Goal: Information Seeking & Learning: Learn about a topic

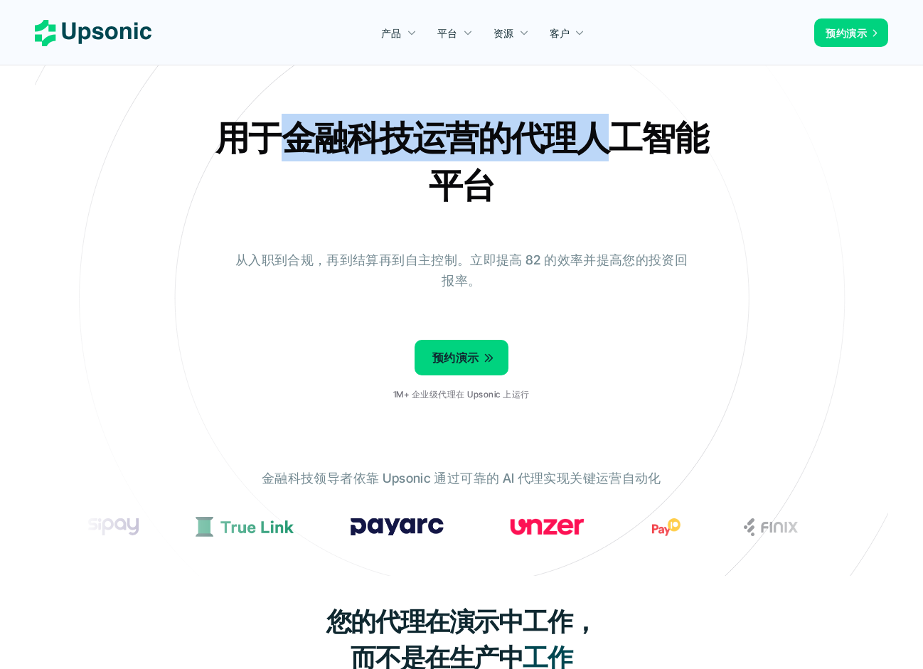
drag, startPoint x: 283, startPoint y: 141, endPoint x: 599, endPoint y: 154, distance: 316.5
click at [599, 154] on h2 "用于金融科技运营的代理人工智能平台" at bounding box center [462, 161] width 498 height 95
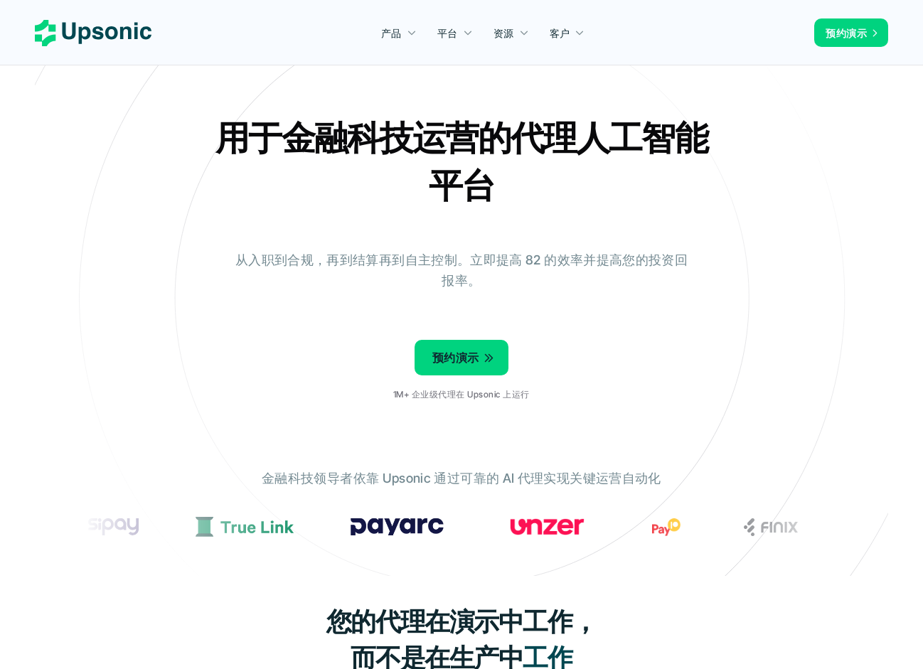
drag, startPoint x: 599, startPoint y: 154, endPoint x: 554, endPoint y: 186, distance: 56.0
click at [554, 186] on h2 "用于金融科技运营的代理人工智能平台" at bounding box center [462, 161] width 498 height 95
drag, startPoint x: 458, startPoint y: 254, endPoint x: 545, endPoint y: 271, distance: 88.9
click at [545, 271] on p "从入职到合规，再到结算再到自主控制。立即提高 82 的效率并提高您的投资回报率。" at bounding box center [461, 270] width 462 height 41
drag, startPoint x: 545, startPoint y: 271, endPoint x: 552, endPoint y: 287, distance: 17.6
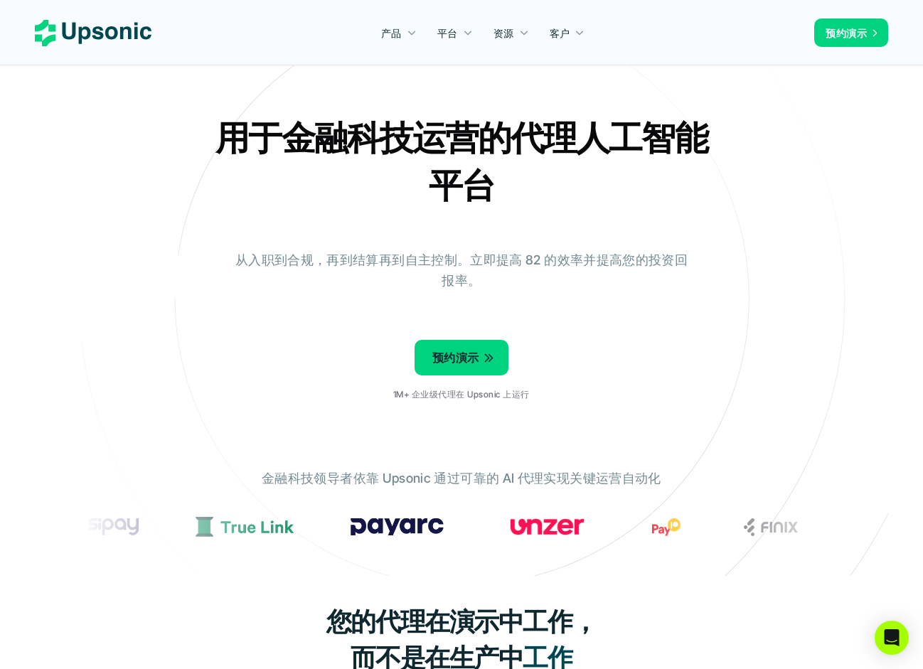
click at [552, 287] on p "从入职到合规，再到结算再到自主控制。立即提高 82 的效率并提高您的投资回报率。" at bounding box center [461, 270] width 462 height 41
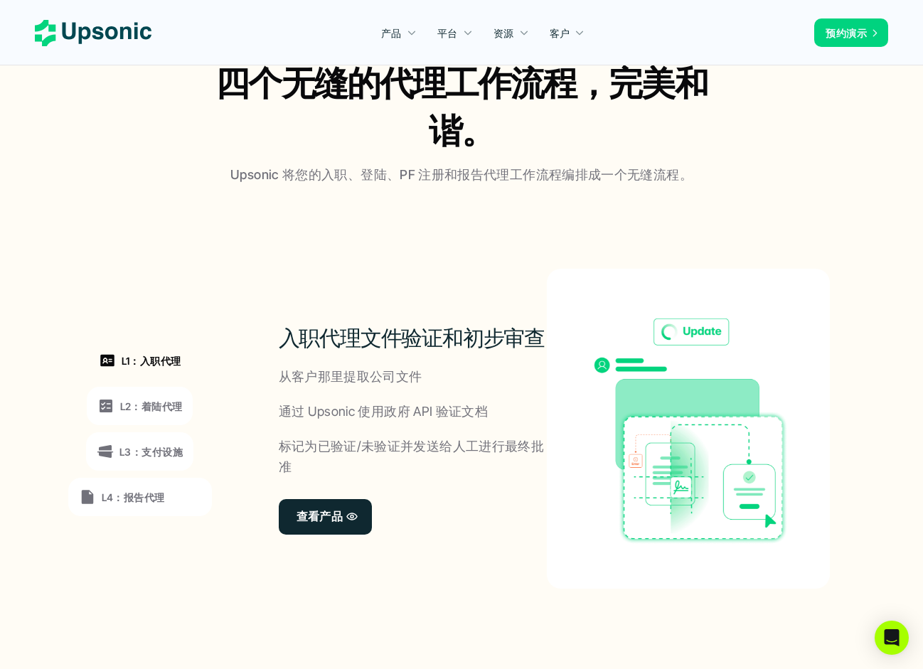
scroll to position [924, 0]
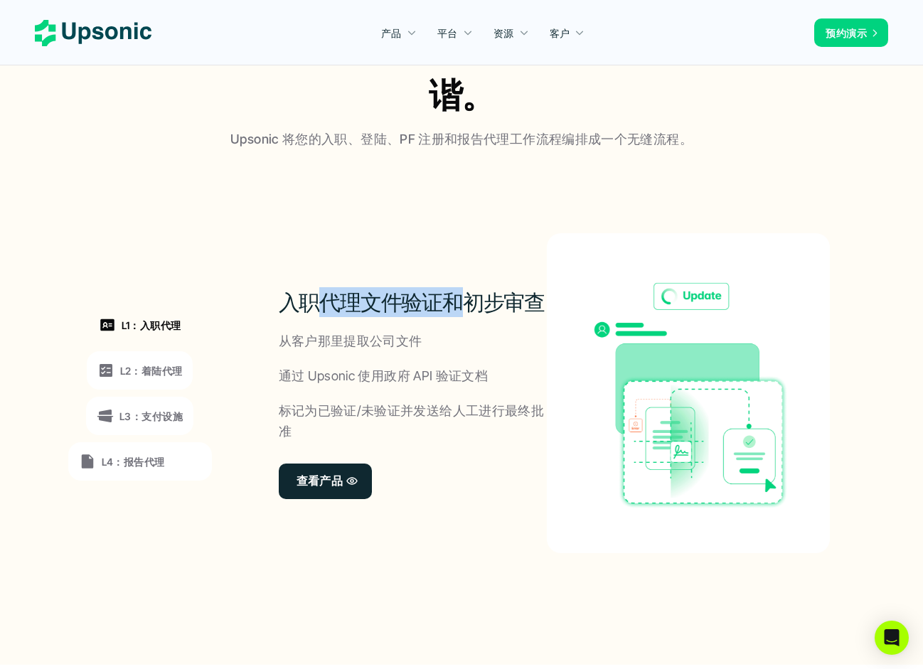
drag, startPoint x: 347, startPoint y: 314, endPoint x: 467, endPoint y: 329, distance: 121.0
click at [467, 329] on div "入职代理文件验证和初步审查 从客户那里提取公司文件 通过 Upsonic 使用政府 API 验证文档 标记为已验证/未验证并发送给人工进行最终批准 查看产品" at bounding box center [413, 393] width 269 height 320
drag, startPoint x: 467, startPoint y: 329, endPoint x: 394, endPoint y: 368, distance: 82.4
click at [394, 368] on p "通过 Upsonic 使用政府 API 验证文档" at bounding box center [384, 376] width 210 height 21
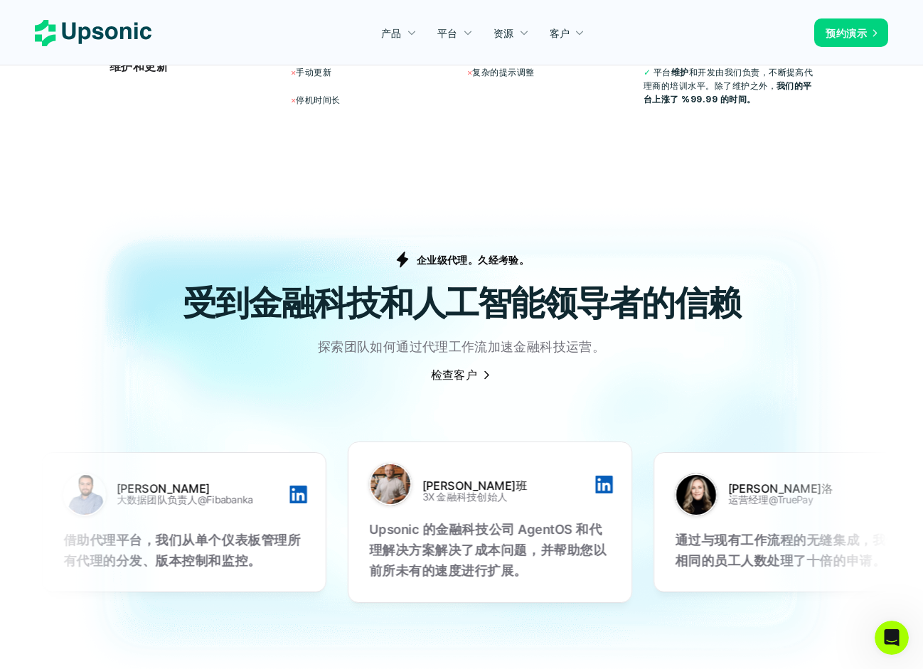
scroll to position [3852, 0]
